Goal: Task Accomplishment & Management: Manage account settings

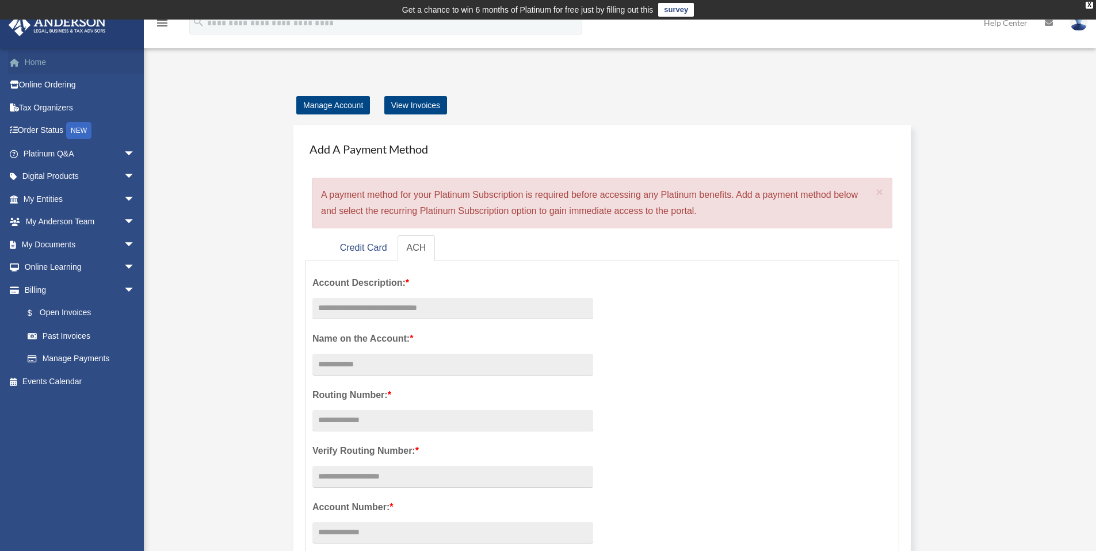
click at [59, 68] on link "Home" at bounding box center [80, 62] width 144 height 23
click at [215, 109] on div "Manage Account View Invoices Add A Payment Method × A payment method for your P…" at bounding box center [618, 523] width 877 height 852
click at [88, 158] on link "Platinum Q&A arrow_drop_down" at bounding box center [80, 153] width 144 height 23
click at [125, 156] on span "arrow_drop_down" at bounding box center [135, 154] width 23 height 24
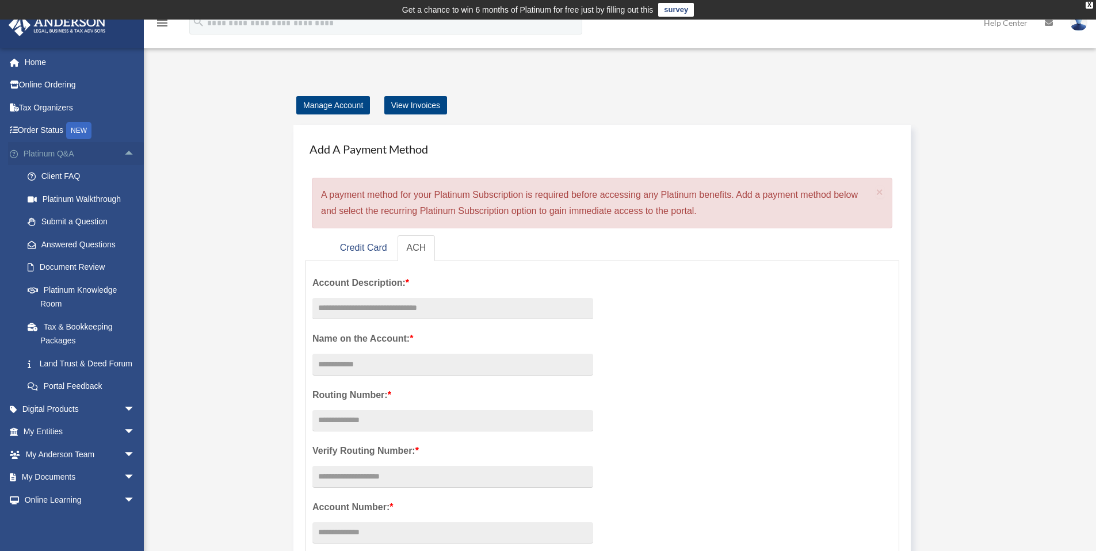
click at [125, 156] on span "arrow_drop_up" at bounding box center [135, 154] width 23 height 24
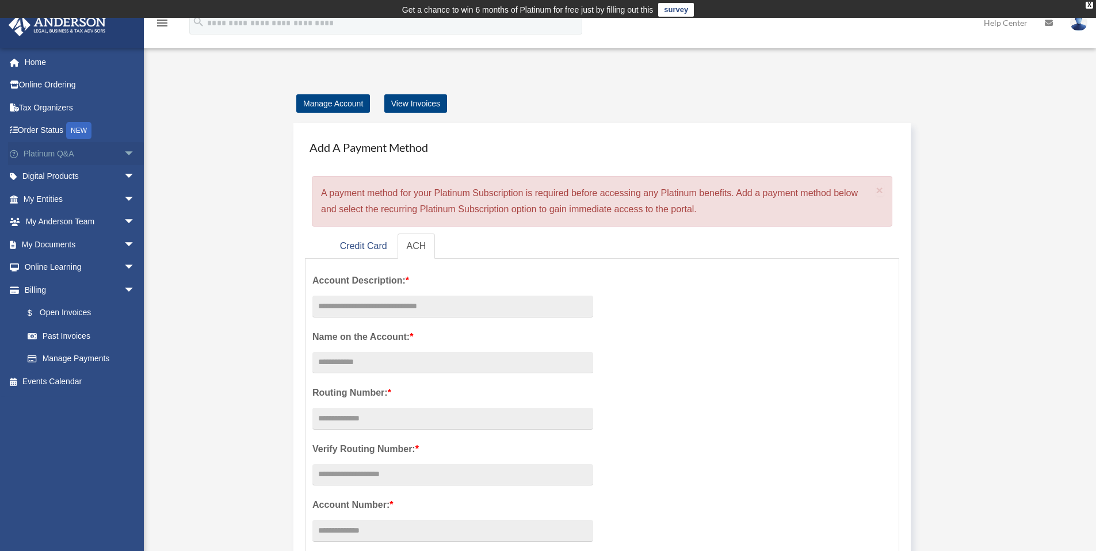
click at [124, 153] on span "arrow_drop_down" at bounding box center [135, 154] width 23 height 24
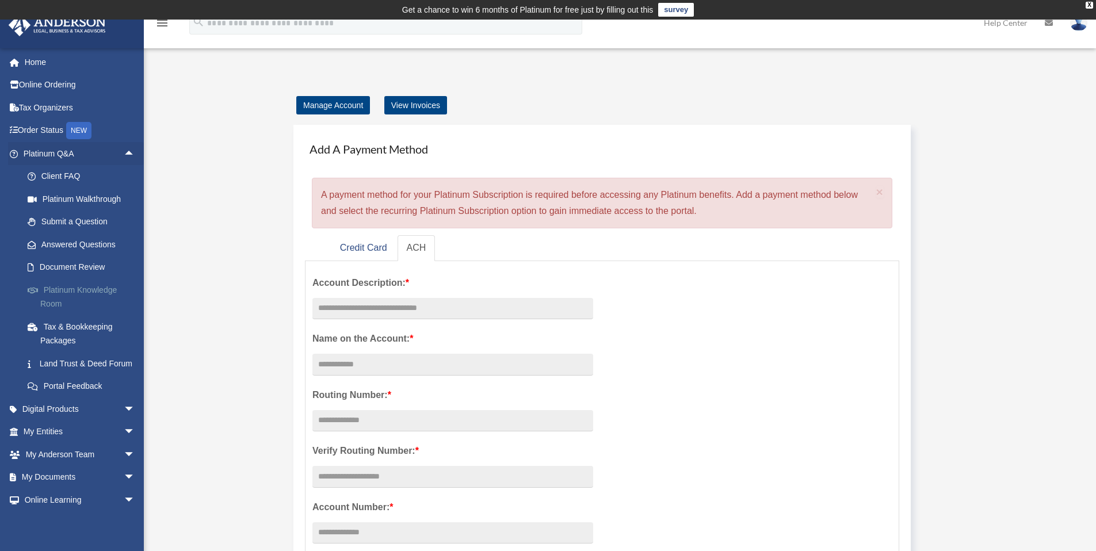
click at [74, 294] on link "Platinum Knowledge Room" at bounding box center [84, 296] width 136 height 37
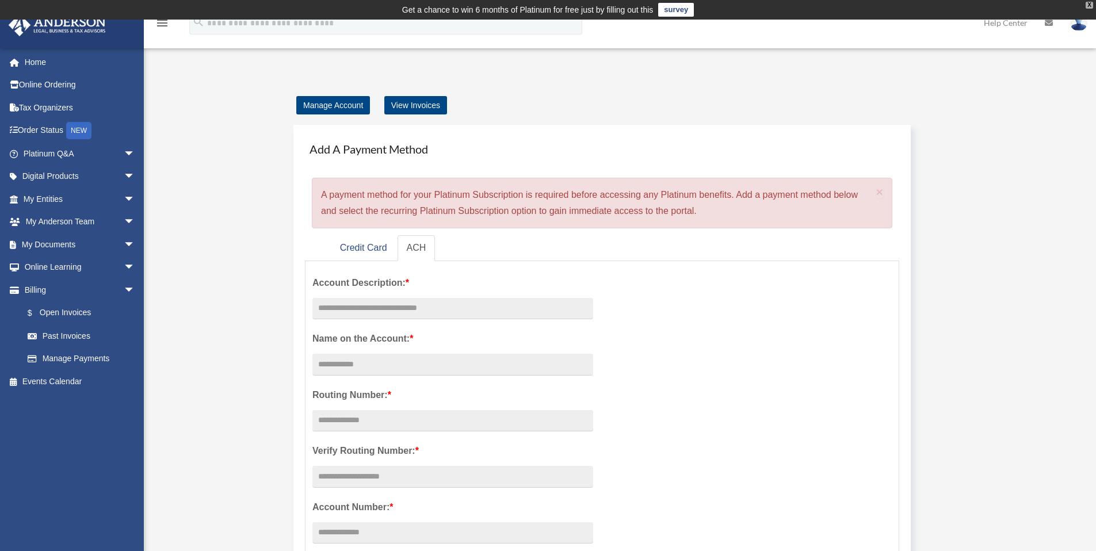
click at [1087, 2] on div "X" at bounding box center [1088, 5] width 7 height 7
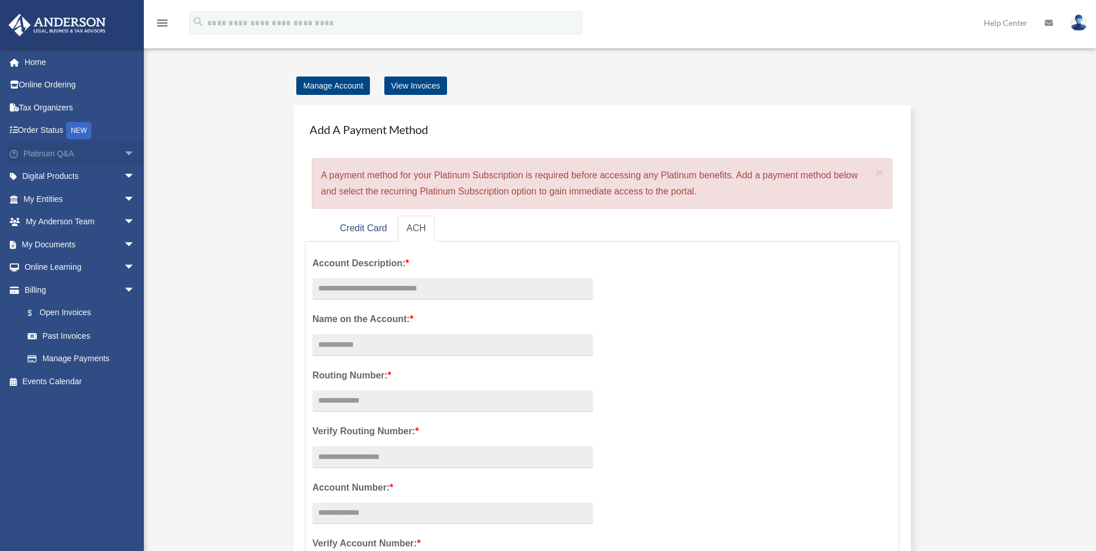
click at [128, 151] on span "arrow_drop_down" at bounding box center [135, 154] width 23 height 24
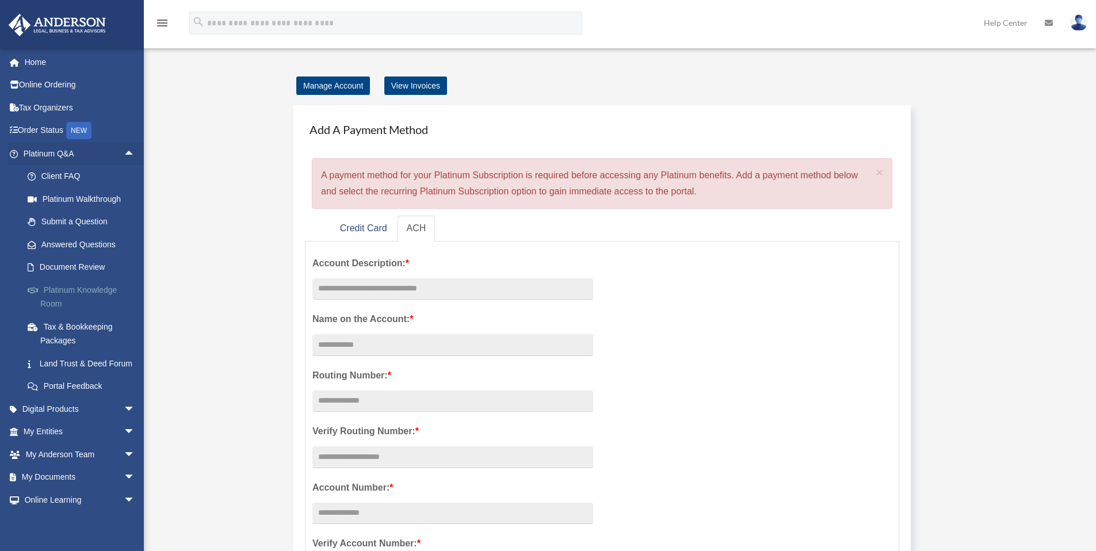
click at [91, 291] on link "Platinum Knowledge Room" at bounding box center [84, 296] width 136 height 37
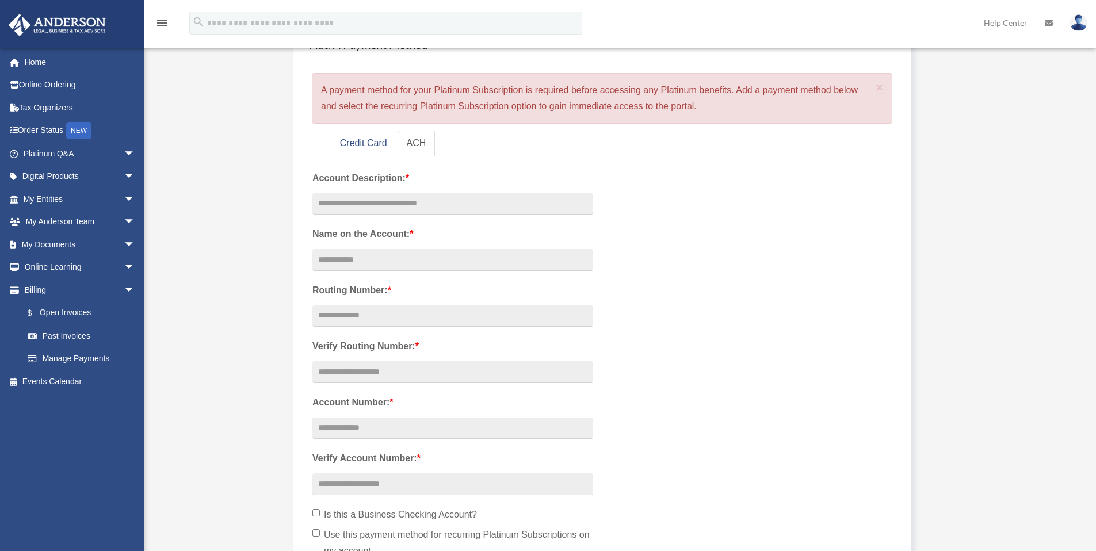
scroll to position [114, 0]
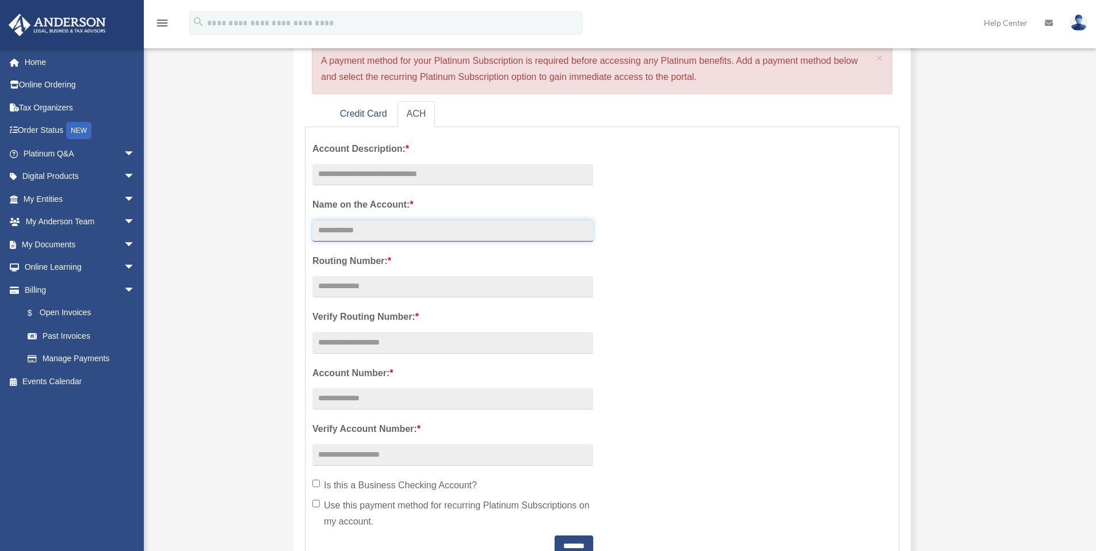
click at [351, 236] on input "Account Description: *" at bounding box center [452, 231] width 281 height 22
click at [225, 204] on div "Manage Account View Invoices Add A Payment Method × A payment method for your P…" at bounding box center [618, 389] width 877 height 852
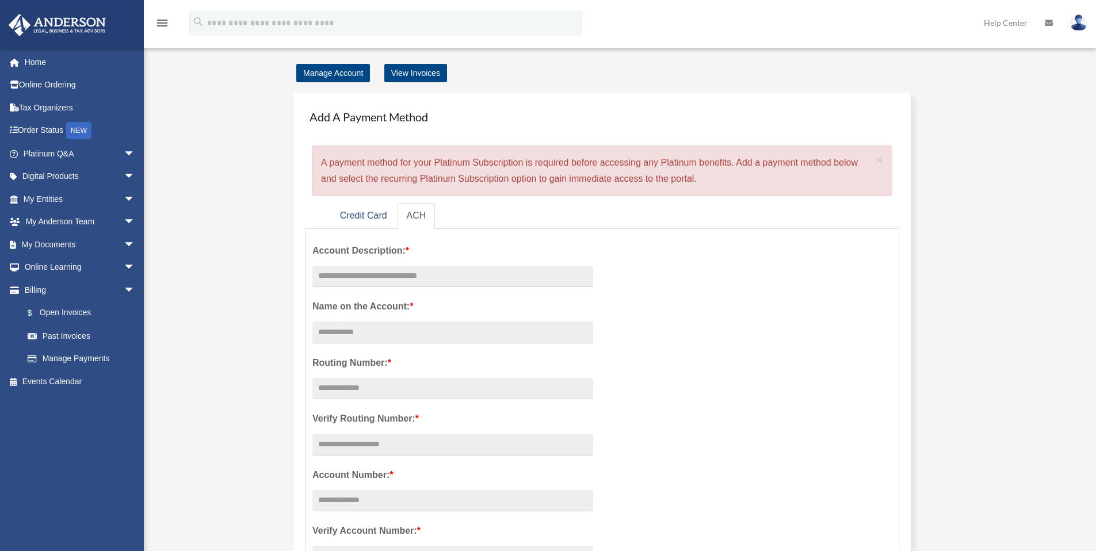
scroll to position [0, 0]
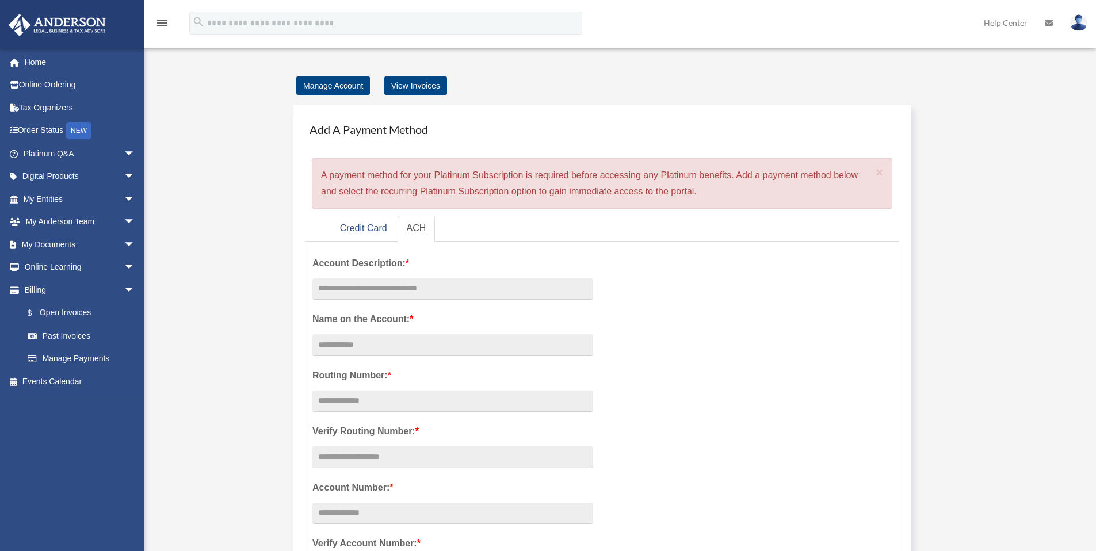
click at [261, 125] on div "Manage Account View Invoices Add A Payment Method × A payment method for your P…" at bounding box center [618, 504] width 877 height 852
